Goal: Task Accomplishment & Management: Manage account settings

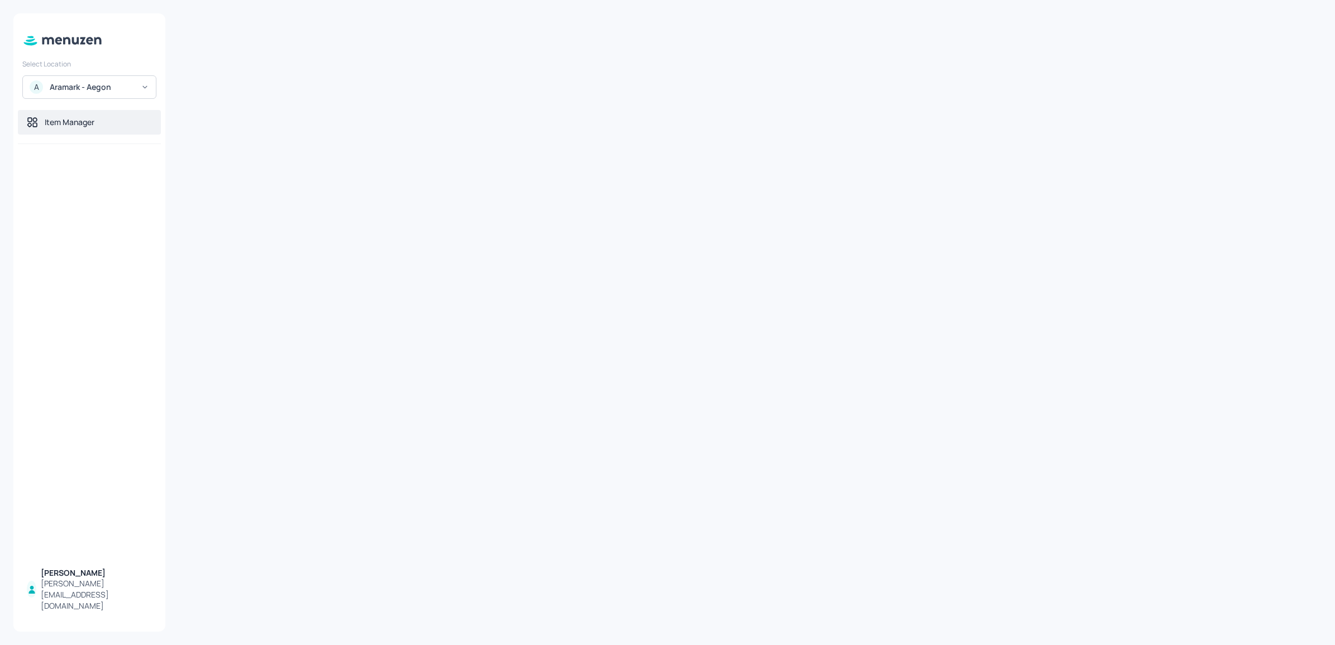
click at [91, 125] on div "Item Manager" at bounding box center [70, 122] width 50 height 11
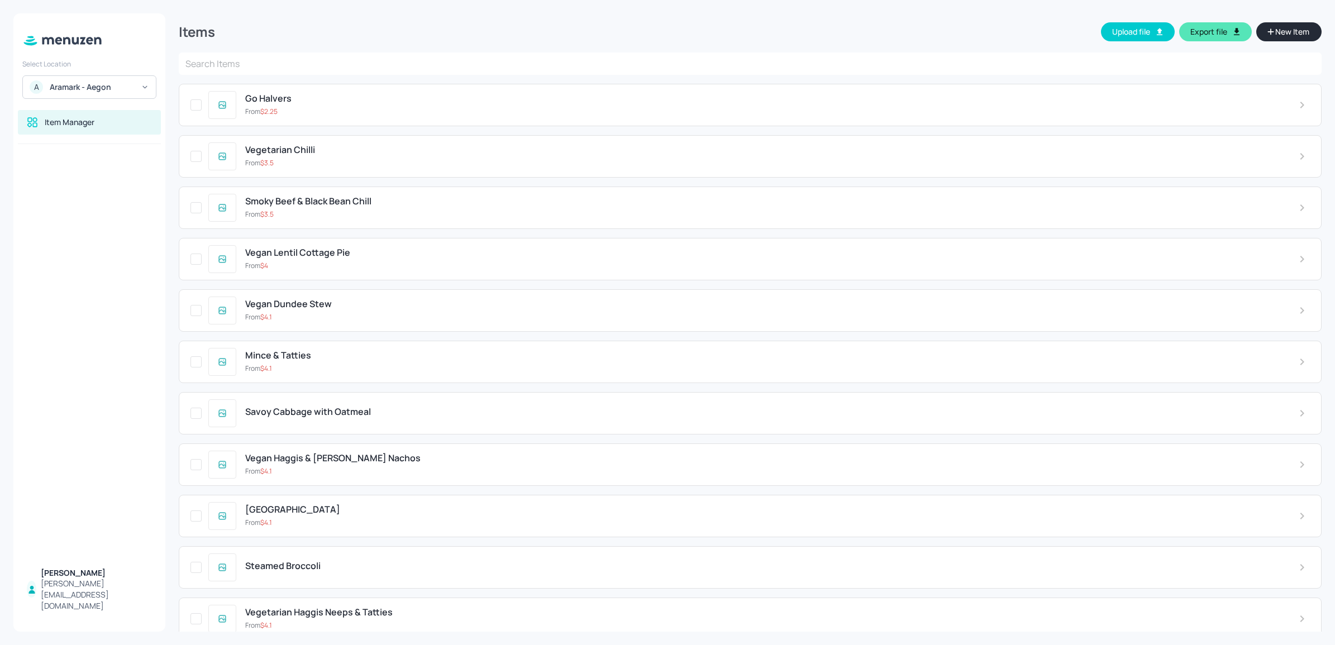
click at [507, 61] on input "text" at bounding box center [750, 64] width 1143 height 22
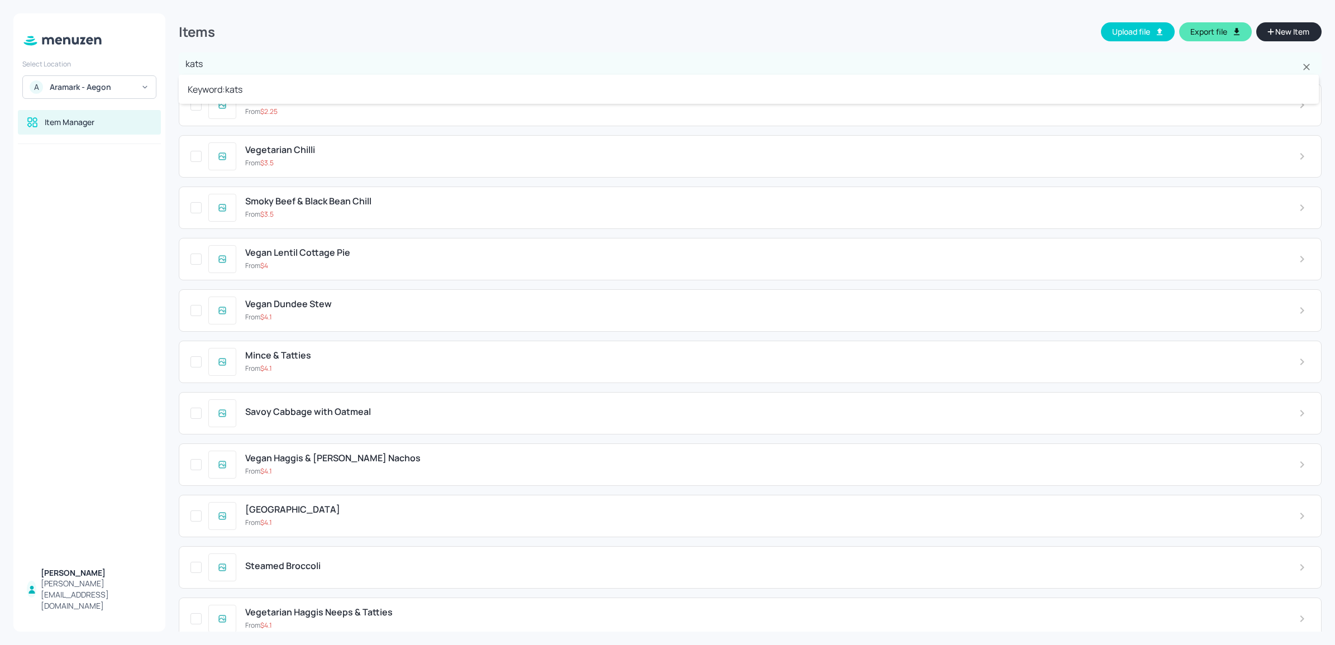
type input "katsu"
click at [495, 84] on li "Keyword: katsu" at bounding box center [749, 89] width 1140 height 20
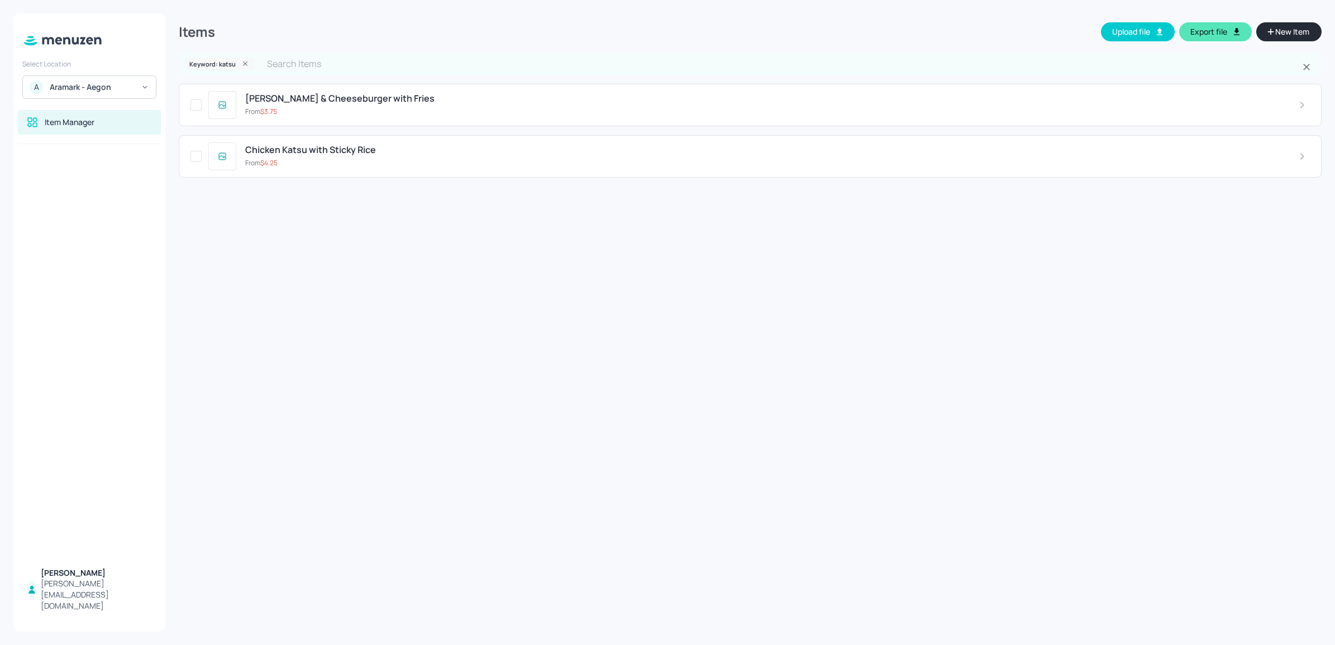
click at [366, 150] on span "Chicken Katsu with Sticky Rice" at bounding box center [310, 150] width 131 height 11
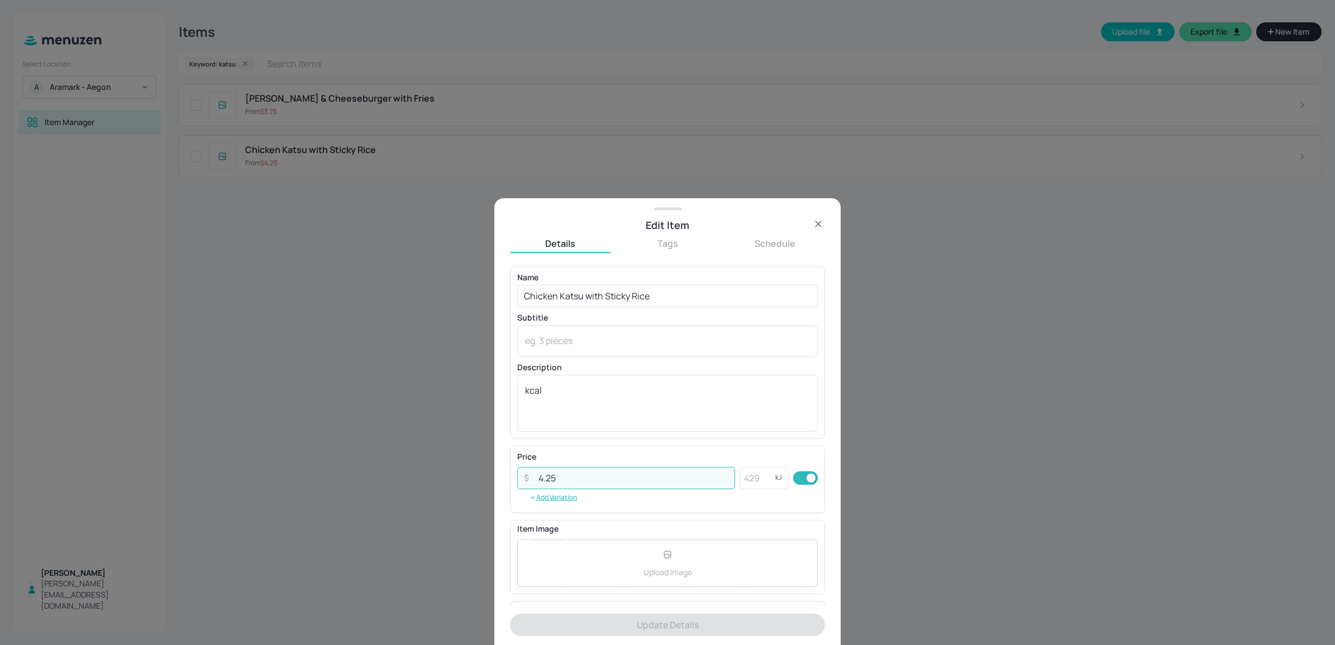
drag, startPoint x: 570, startPoint y: 478, endPoint x: 534, endPoint y: 468, distance: 38.1
click at [536, 470] on input "4.25" at bounding box center [633, 478] width 203 height 22
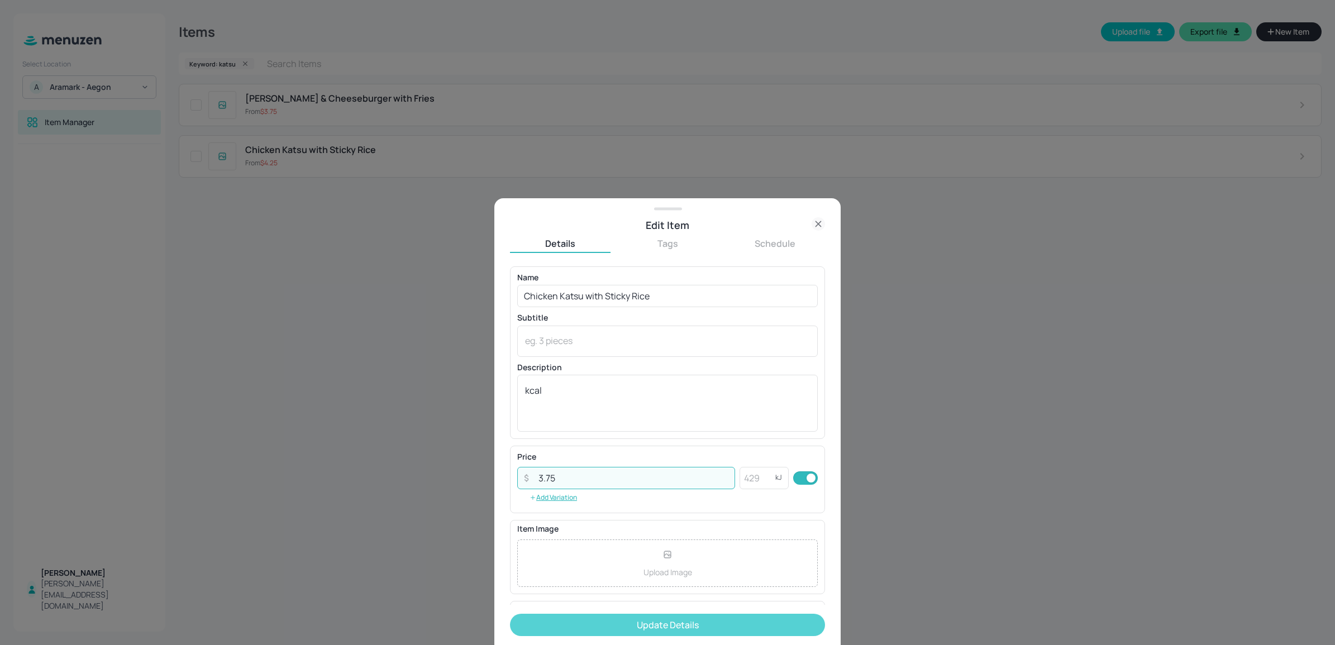
type input "3.75"
click at [555, 629] on button "Update Details" at bounding box center [667, 625] width 315 height 22
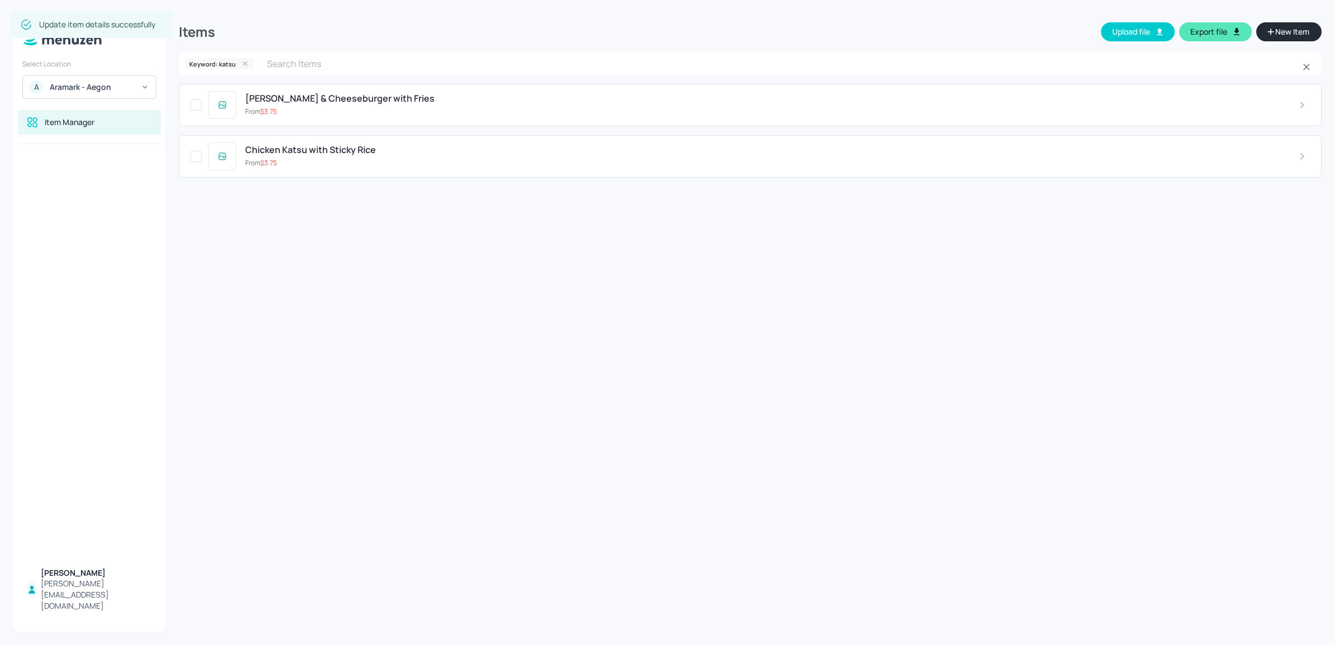
click at [244, 65] on icon at bounding box center [245, 64] width 8 height 8
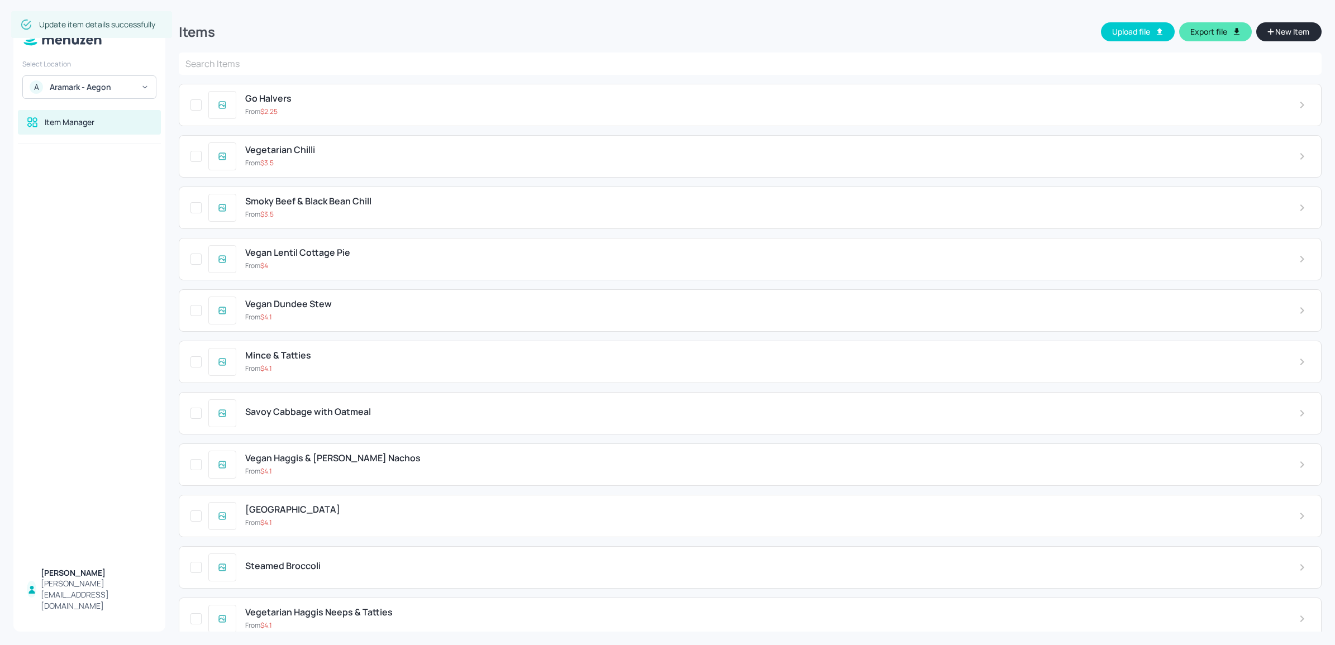
click at [245, 65] on input "text" at bounding box center [750, 64] width 1143 height 22
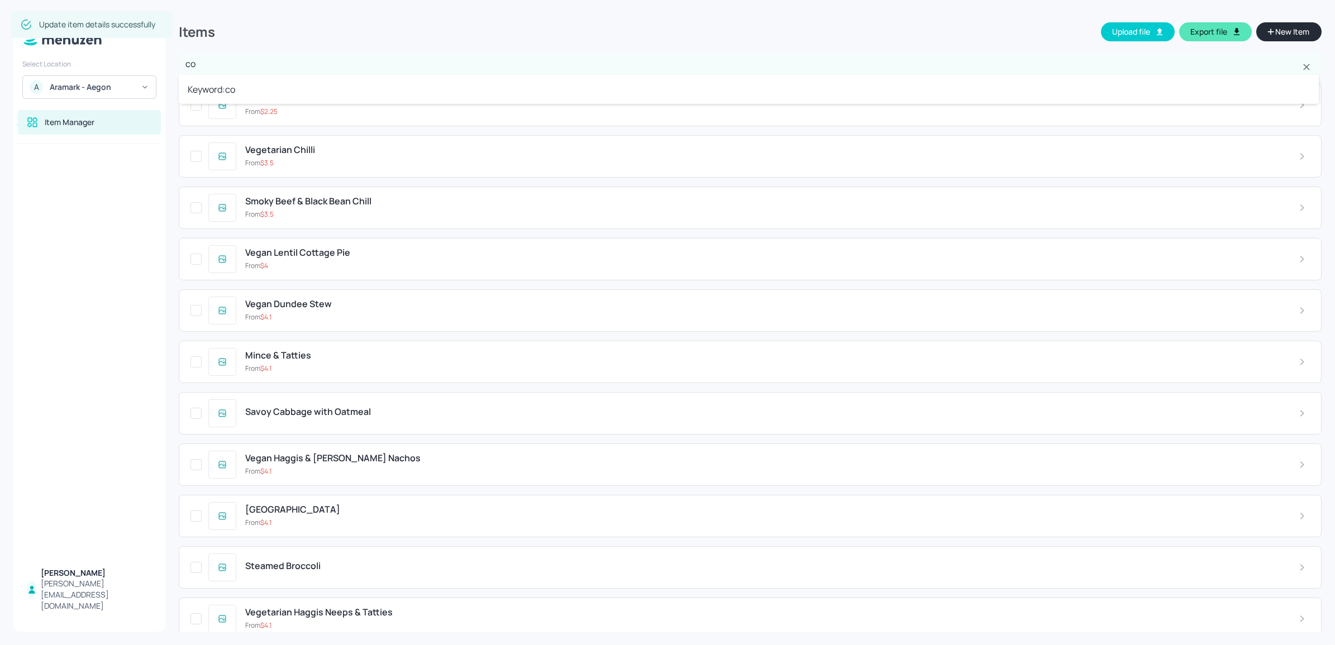
type input "cod"
click at [246, 91] on li "Keyword: cod" at bounding box center [749, 89] width 1140 height 20
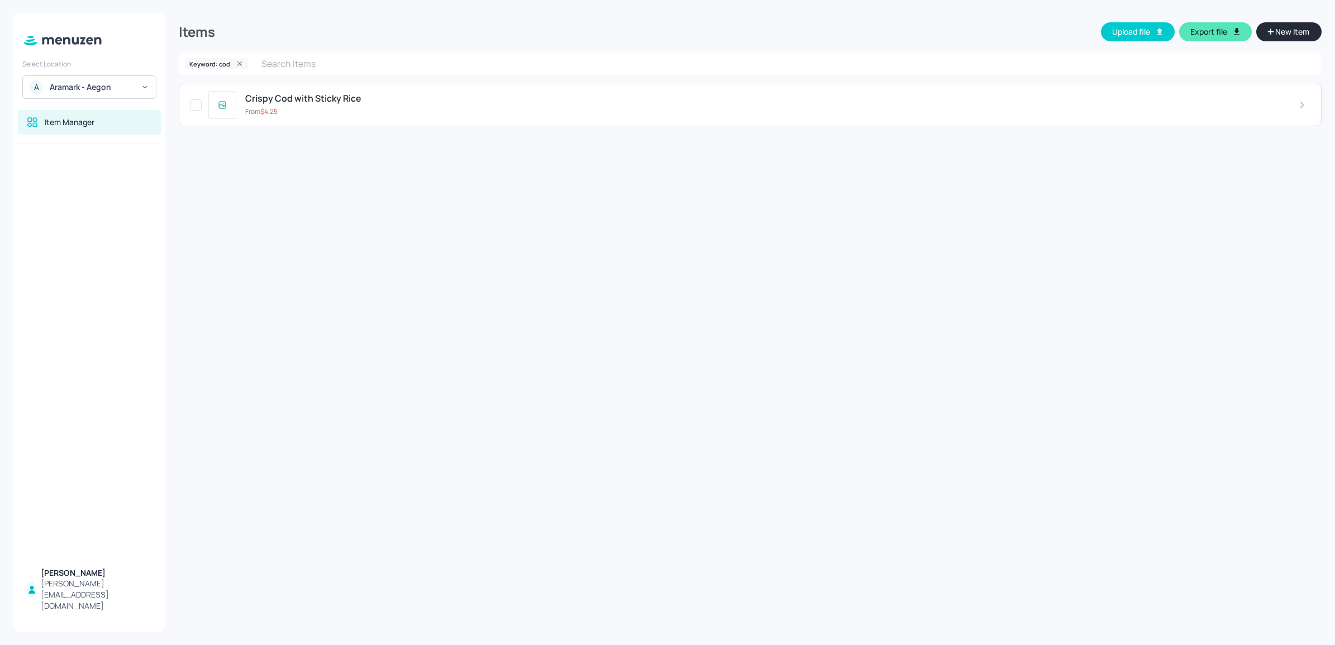
click at [321, 109] on div "From $ 4.25" at bounding box center [763, 112] width 1036 height 10
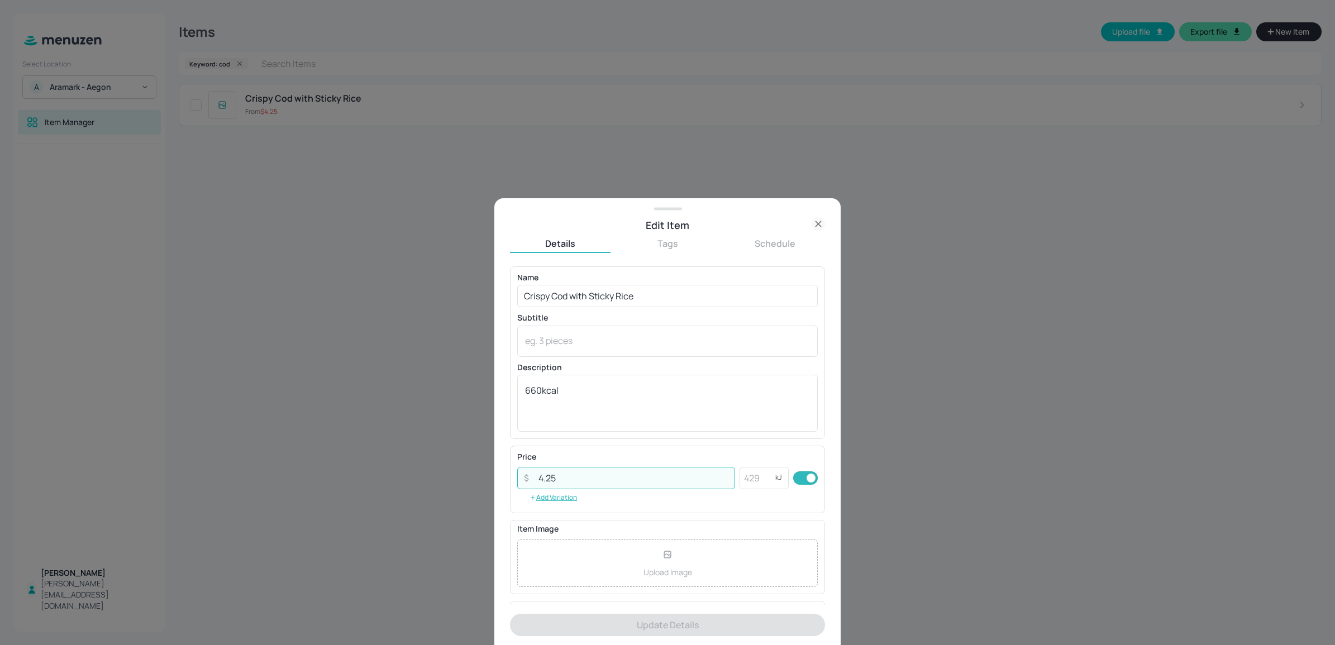
drag, startPoint x: 538, startPoint y: 477, endPoint x: 596, endPoint y: 479, distance: 58.1
click at [596, 479] on input "4.25" at bounding box center [633, 478] width 203 height 22
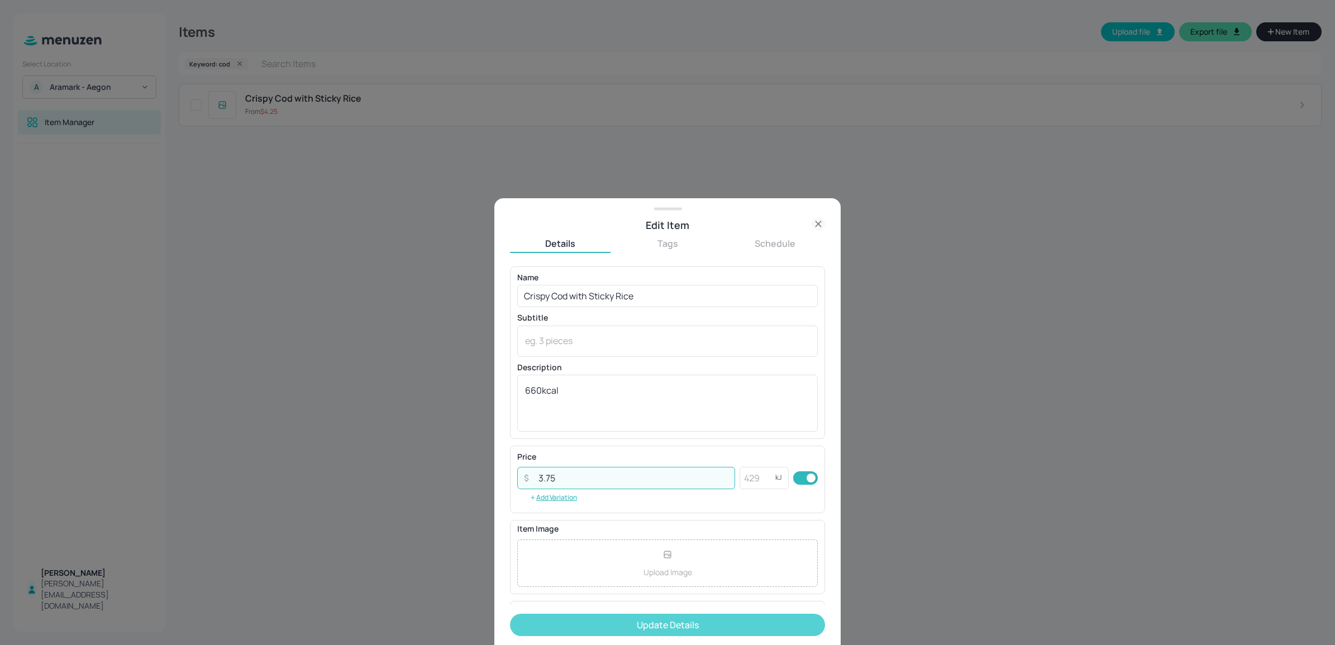
type input "3.75"
click at [613, 621] on button "Update Details" at bounding box center [667, 625] width 315 height 22
